Goal: Use online tool/utility: Use online tool/utility

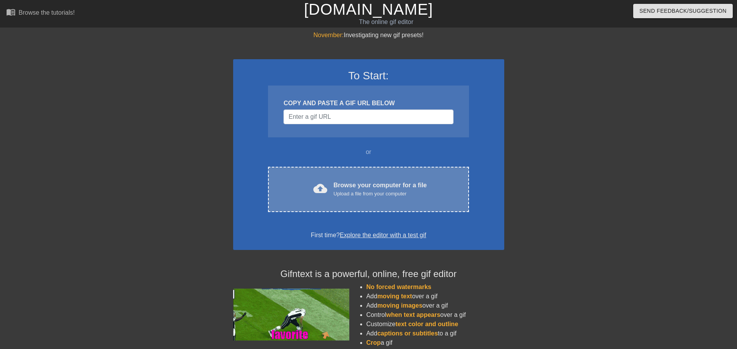
click at [365, 187] on div "Browse your computer for a file Upload a file from your computer" at bounding box center [379, 189] width 93 height 17
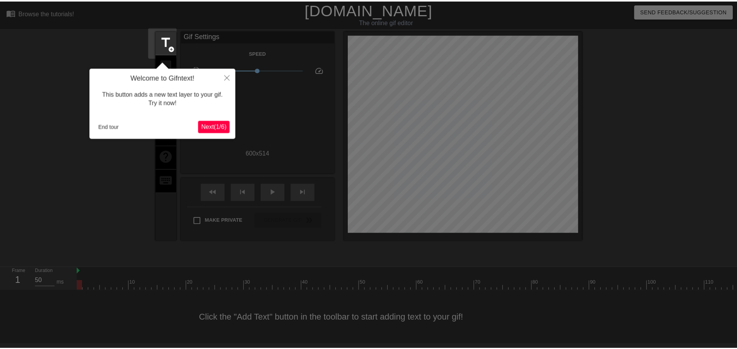
scroll to position [2, 0]
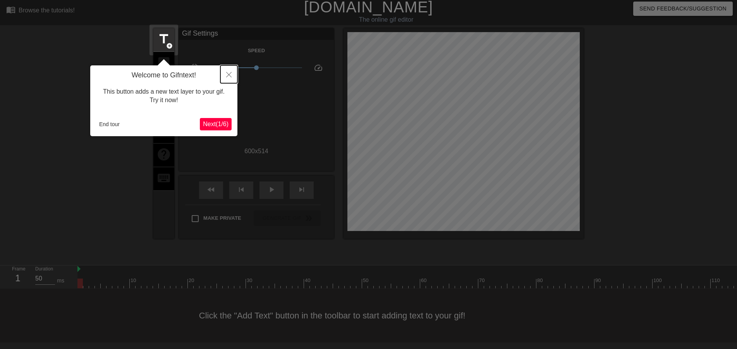
click at [232, 73] on button "Close" at bounding box center [228, 74] width 17 height 18
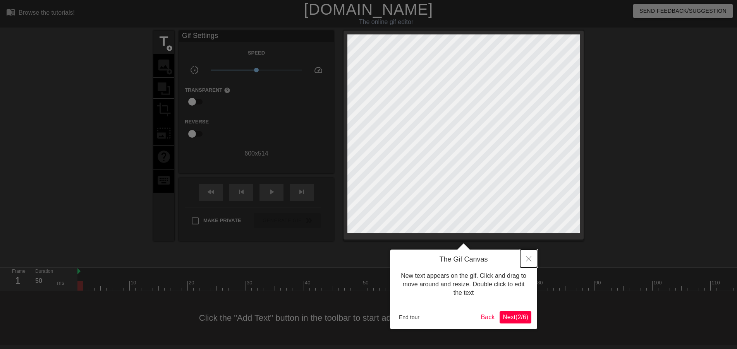
click at [528, 261] on icon "Close" at bounding box center [528, 258] width 5 height 5
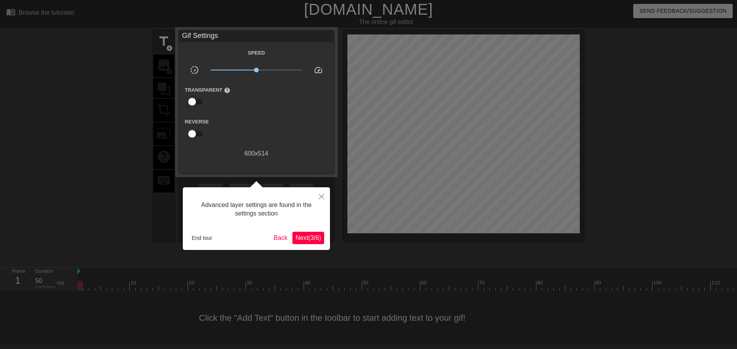
scroll to position [2, 0]
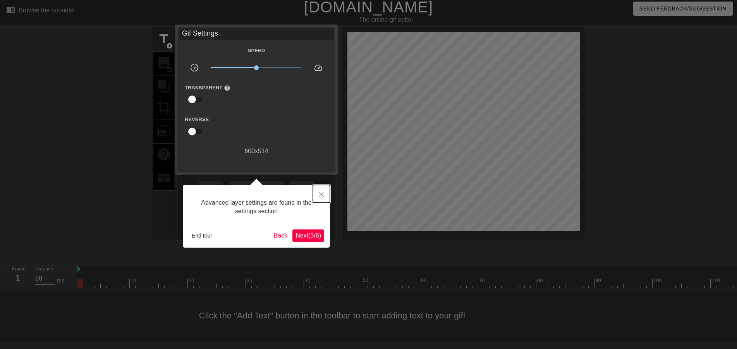
click at [316, 191] on button "Close" at bounding box center [321, 194] width 17 height 18
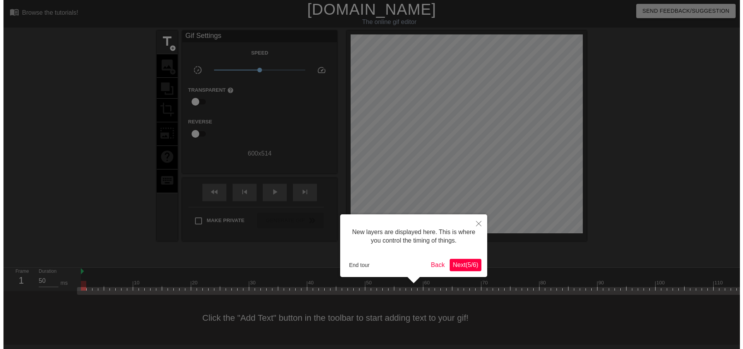
scroll to position [0, 0]
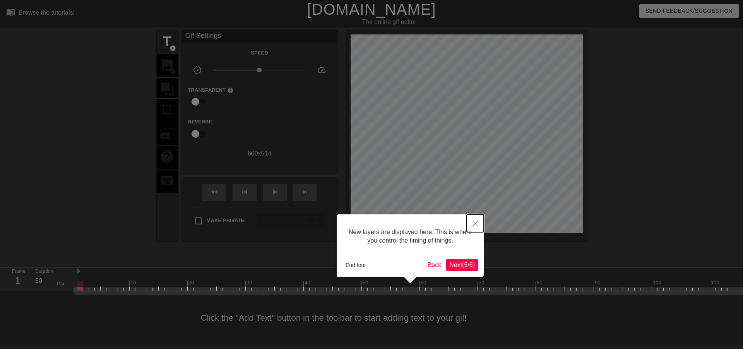
click at [475, 224] on icon "Close" at bounding box center [475, 223] width 5 height 5
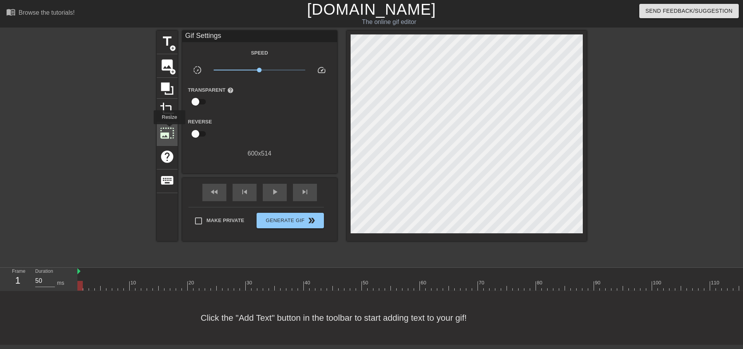
click at [169, 130] on span "photo_size_select_large" at bounding box center [167, 133] width 15 height 15
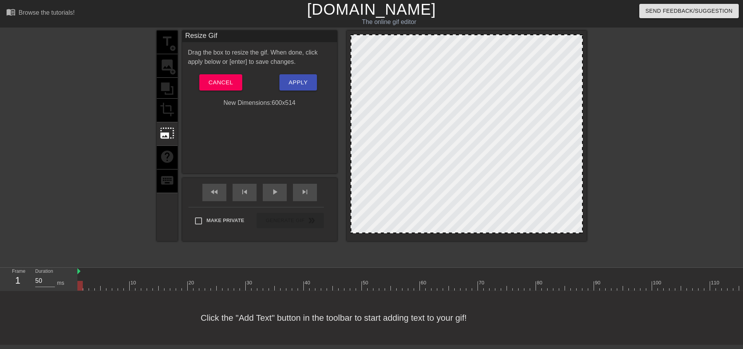
drag, startPoint x: 351, startPoint y: 36, endPoint x: 356, endPoint y: 40, distance: 6.8
click at [356, 40] on div at bounding box center [467, 133] width 232 height 199
drag, startPoint x: 351, startPoint y: 35, endPoint x: 361, endPoint y: 45, distance: 14.0
click at [361, 45] on div at bounding box center [467, 136] width 240 height 211
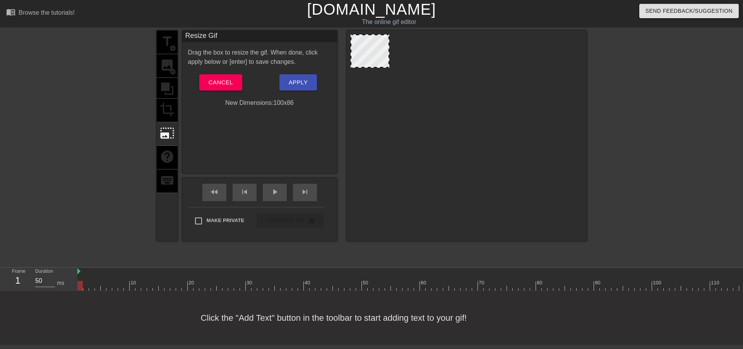
click at [387, 138] on div at bounding box center [467, 133] width 232 height 199
click at [293, 82] on span "Apply" at bounding box center [298, 82] width 19 height 10
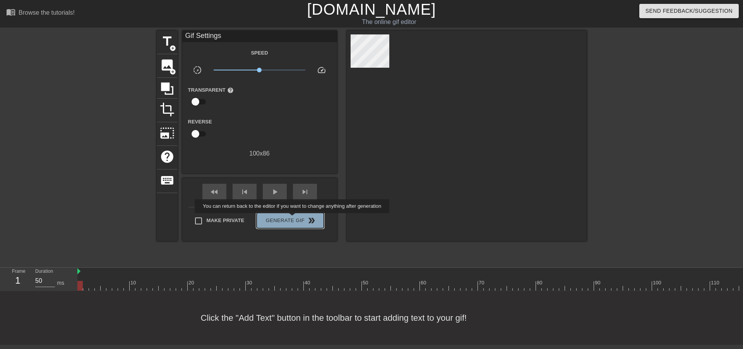
click at [293, 219] on span "Generate Gif double_arrow" at bounding box center [290, 220] width 61 height 9
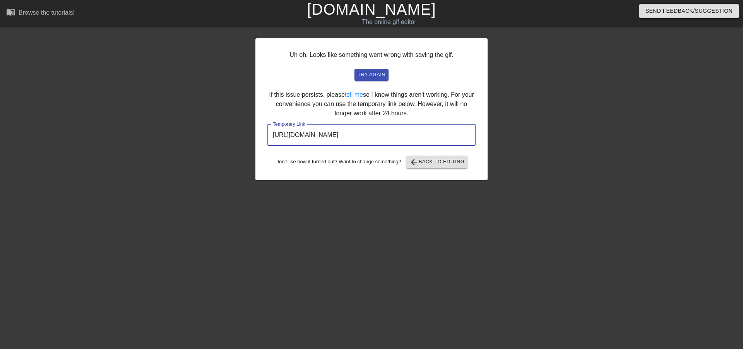
click at [395, 137] on input "[URL][DOMAIN_NAME]" at bounding box center [372, 135] width 208 height 22
drag, startPoint x: 449, startPoint y: 135, endPoint x: 263, endPoint y: 134, distance: 186.2
click at [263, 134] on div "Uh oh. Looks like something went wrong with saving the gif. try again If this i…" at bounding box center [372, 109] width 232 height 142
